Goal: Find specific page/section: Find specific page/section

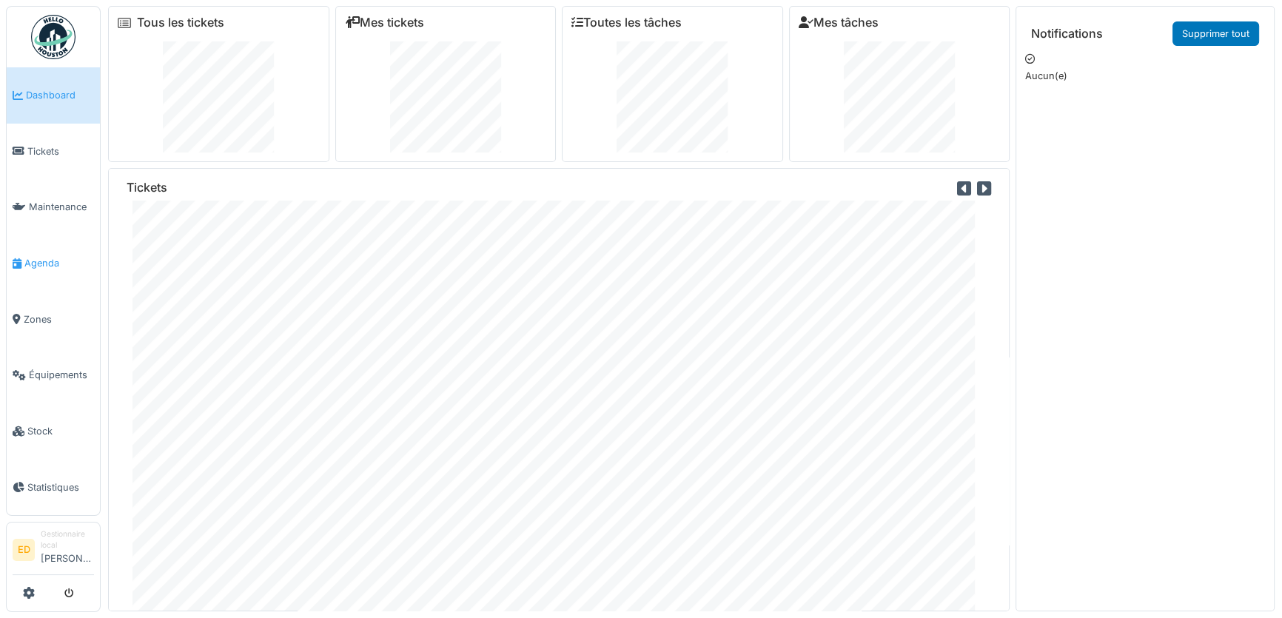
click at [52, 249] on link "Agenda" at bounding box center [53, 263] width 93 height 56
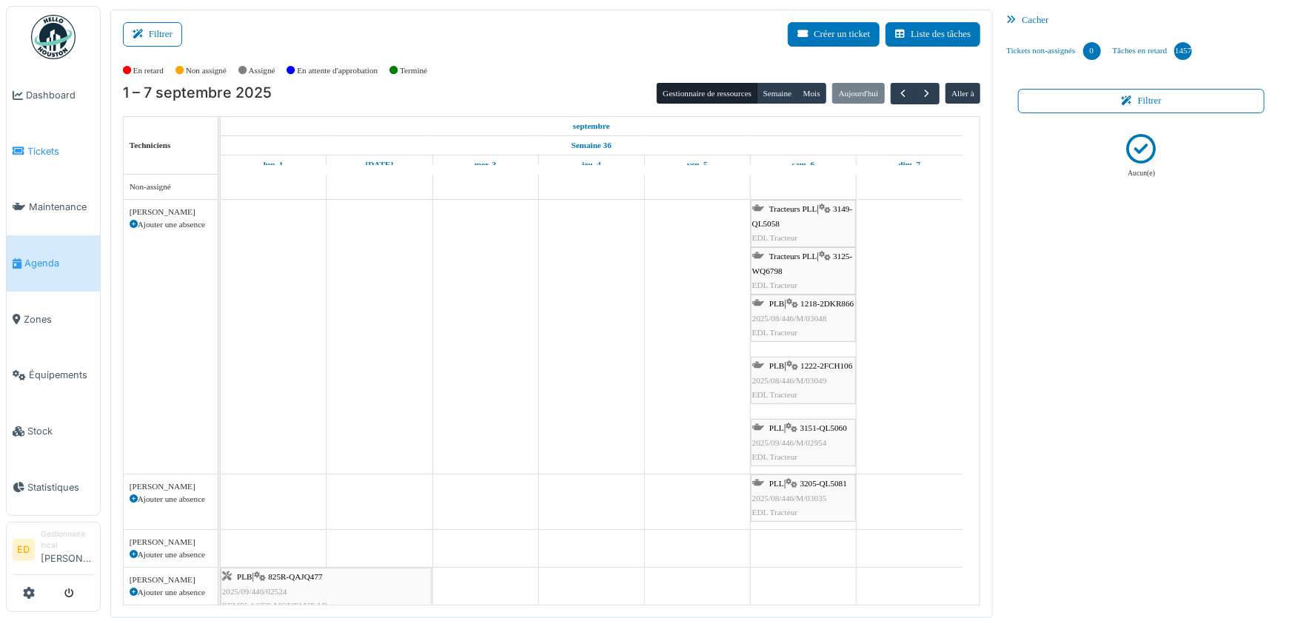
click at [37, 148] on span "Tickets" at bounding box center [60, 151] width 67 height 14
